Goal: Task Accomplishment & Management: Use online tool/utility

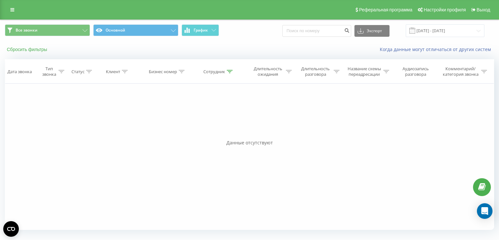
click at [36, 48] on button "Сбросить фильтры" at bounding box center [28, 49] width 46 height 6
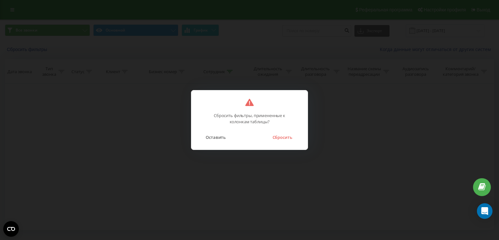
click at [279, 132] on div "Оставить Сбросить" at bounding box center [249, 133] width 103 height 17
click at [278, 137] on button "Сбросить" at bounding box center [282, 137] width 26 height 8
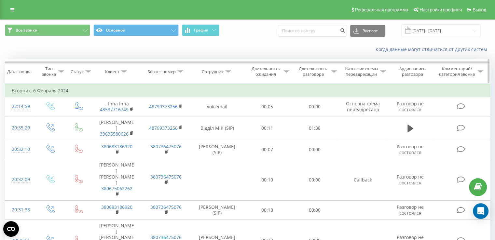
click at [218, 71] on div "Сотрудник" at bounding box center [213, 72] width 22 height 6
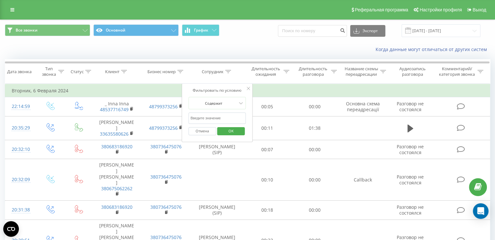
click at [225, 118] on input "text" at bounding box center [216, 118] width 57 height 11
type input "[PERSON_NAME]"
click at [232, 132] on span "OK" at bounding box center [231, 131] width 18 height 10
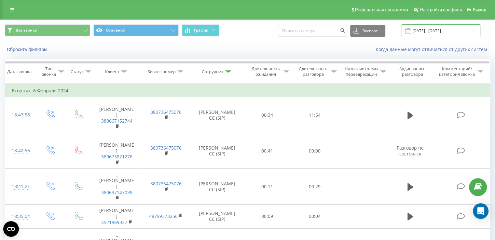
click at [421, 30] on input "[DATE] - [DATE]" at bounding box center [440, 30] width 79 height 13
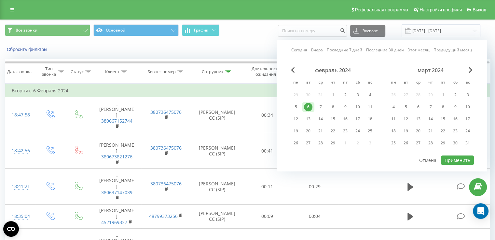
click at [300, 48] on link "Сегодня" at bounding box center [299, 50] width 16 height 6
click at [458, 159] on button "Применить" at bounding box center [457, 159] width 33 height 9
type input "[DATE] - [DATE]"
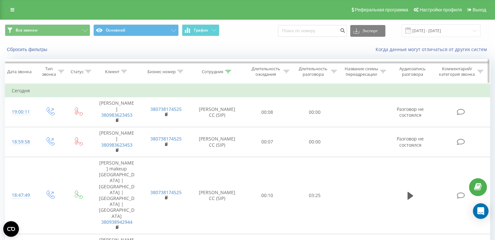
click at [307, 70] on div "Длительность разговора" at bounding box center [313, 71] width 33 height 11
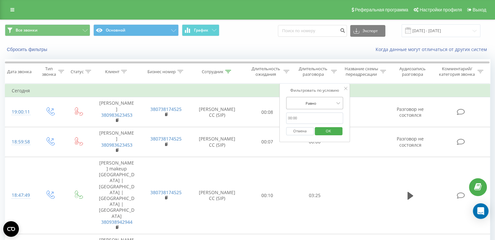
click at [318, 105] on div at bounding box center [311, 103] width 46 height 6
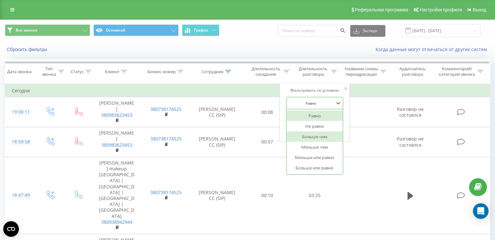
click at [321, 134] on div "Больше чем" at bounding box center [314, 136] width 57 height 10
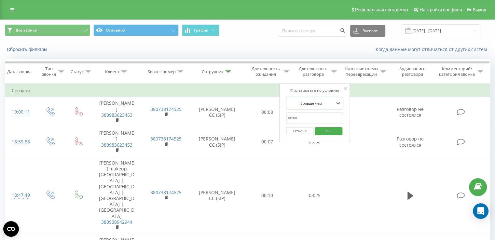
click at [319, 118] on input "text" at bounding box center [314, 118] width 57 height 11
type input "00:59"
click at [331, 133] on span "OK" at bounding box center [328, 131] width 18 height 10
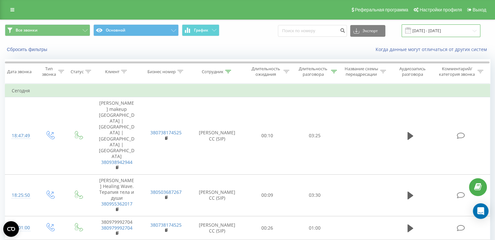
click at [423, 32] on input "[DATE] - [DATE]" at bounding box center [440, 30] width 79 height 13
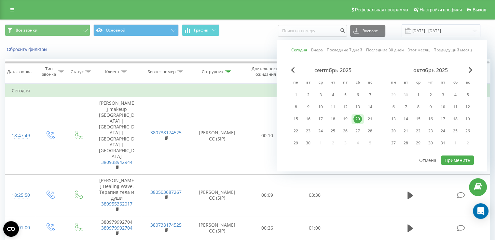
click at [302, 52] on link "Сегодня" at bounding box center [299, 50] width 16 height 6
click at [450, 159] on button "Применить" at bounding box center [457, 159] width 33 height 9
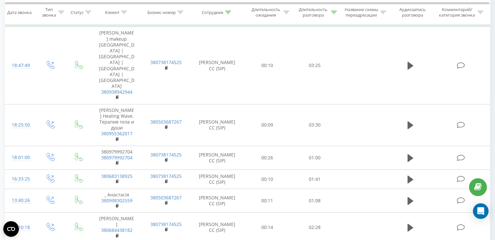
scroll to position [133, 0]
